Goal: Task Accomplishment & Management: Manage account settings

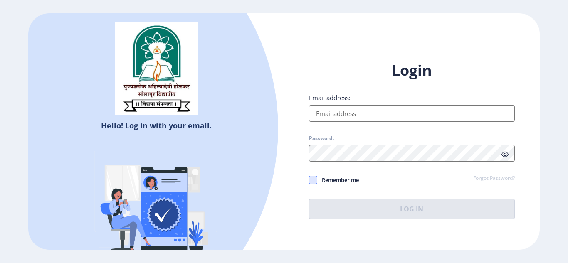
type input "[EMAIL_ADDRESS][DOMAIN_NAME]"
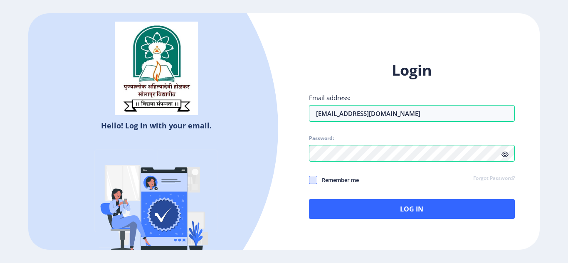
click at [312, 182] on span at bounding box center [313, 180] width 8 height 8
click at [309, 180] on input "Remember me" at bounding box center [309, 180] width 0 height 0
checkbox input "true"
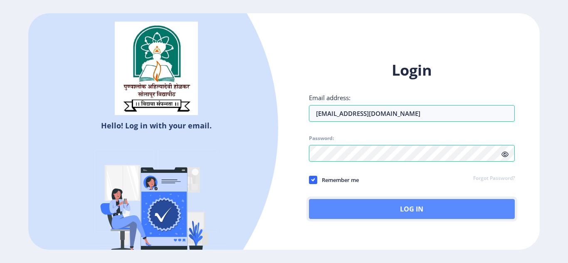
click at [396, 215] on button "Log In" at bounding box center [412, 209] width 206 height 20
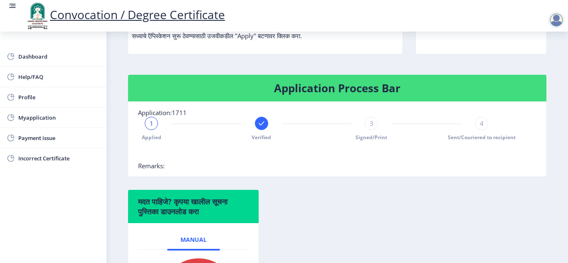
scroll to position [138, 0]
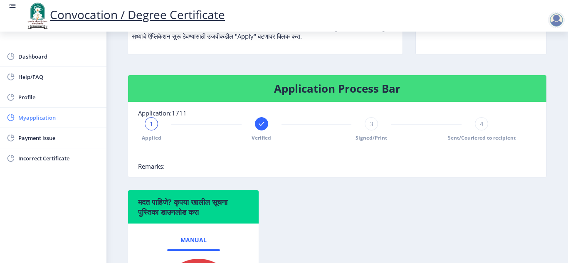
click at [53, 121] on span "Myapplication" at bounding box center [58, 118] width 81 height 10
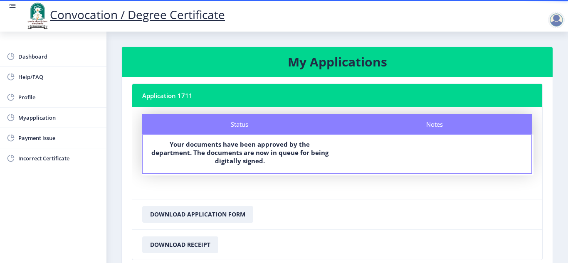
click at [556, 20] on div at bounding box center [556, 20] width 17 height 17
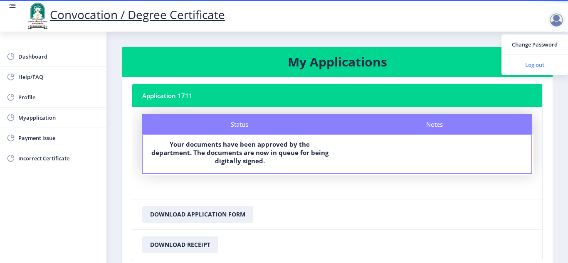
click at [535, 67] on span "Log out" at bounding box center [534, 65] width 53 height 10
